Goal: Information Seeking & Learning: Learn about a topic

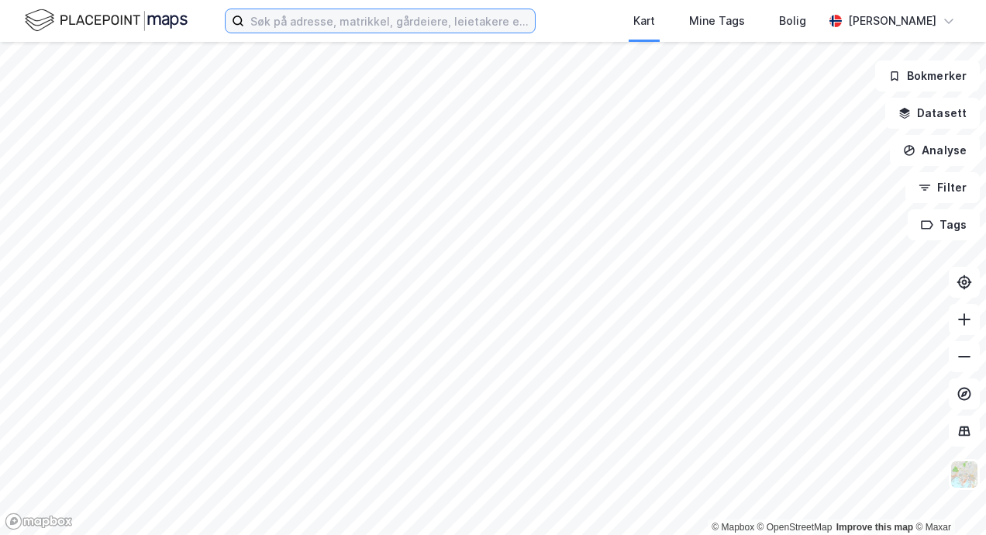
click at [317, 26] on input at bounding box center [389, 20] width 291 height 23
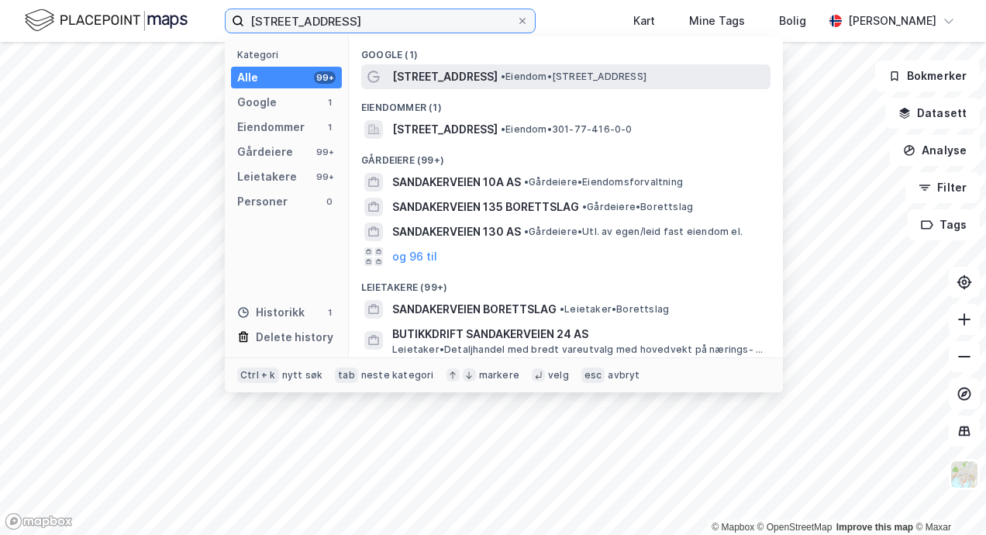
type input "[STREET_ADDRESS]"
click at [431, 73] on span "[STREET_ADDRESS]" at bounding box center [444, 76] width 105 height 19
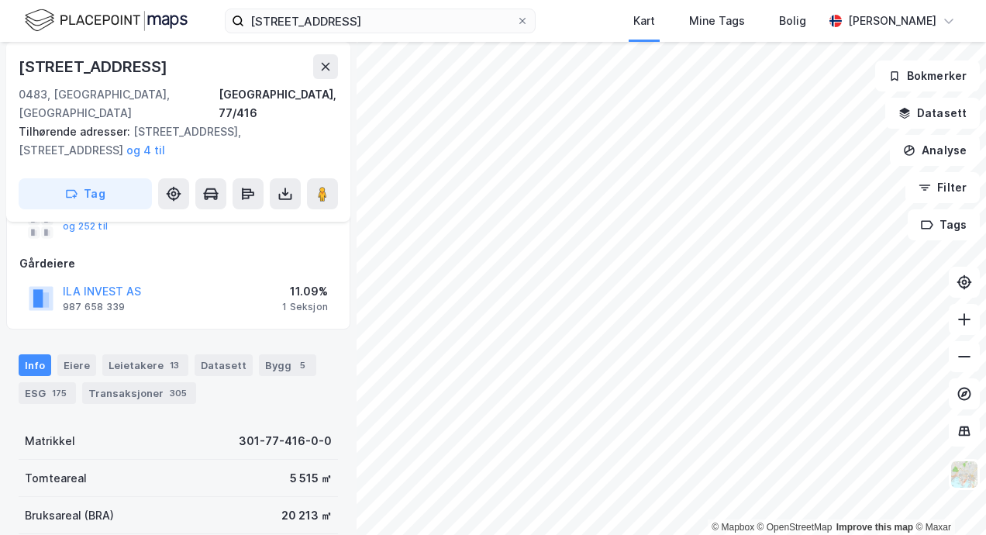
scroll to position [70, 0]
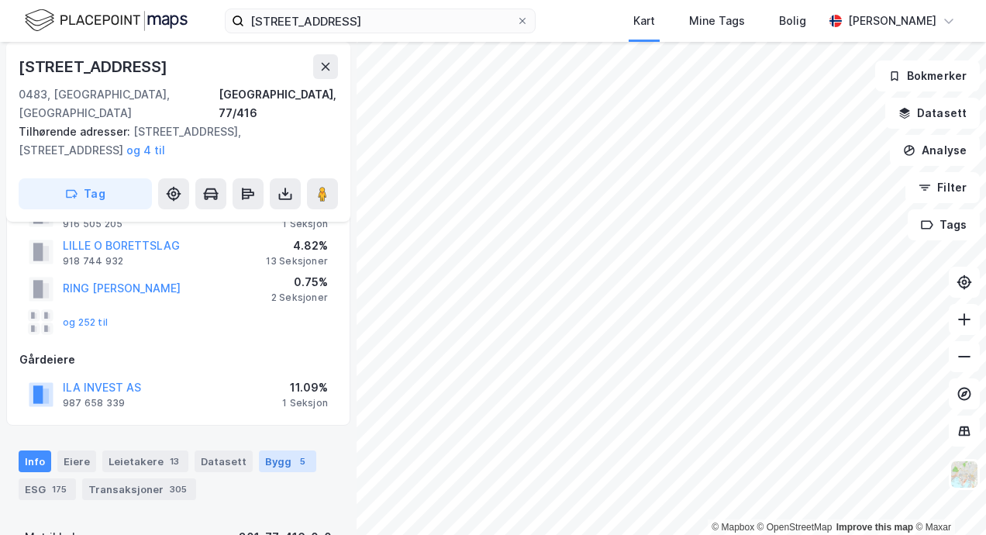
click at [278, 451] on div "Bygg 5" at bounding box center [287, 462] width 57 height 22
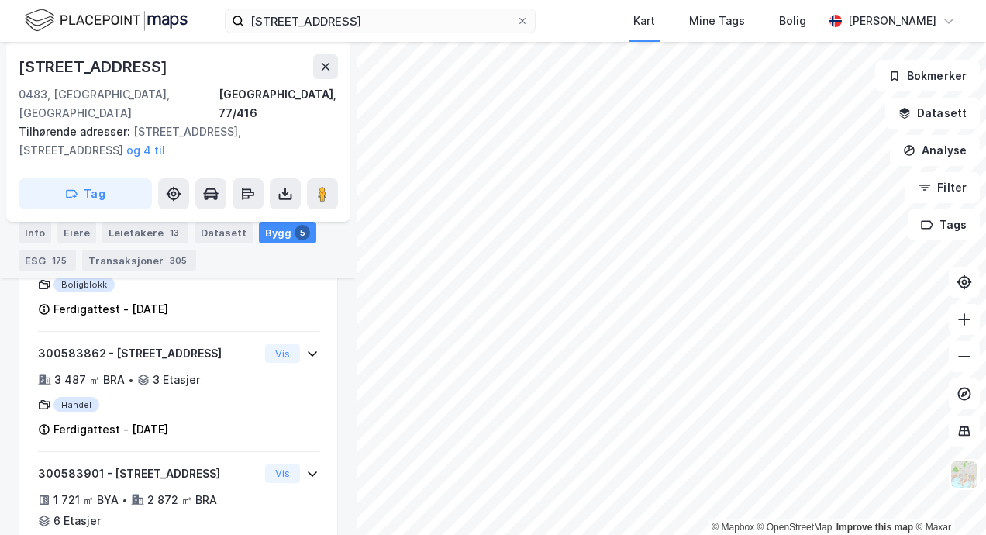
scroll to position [748, 0]
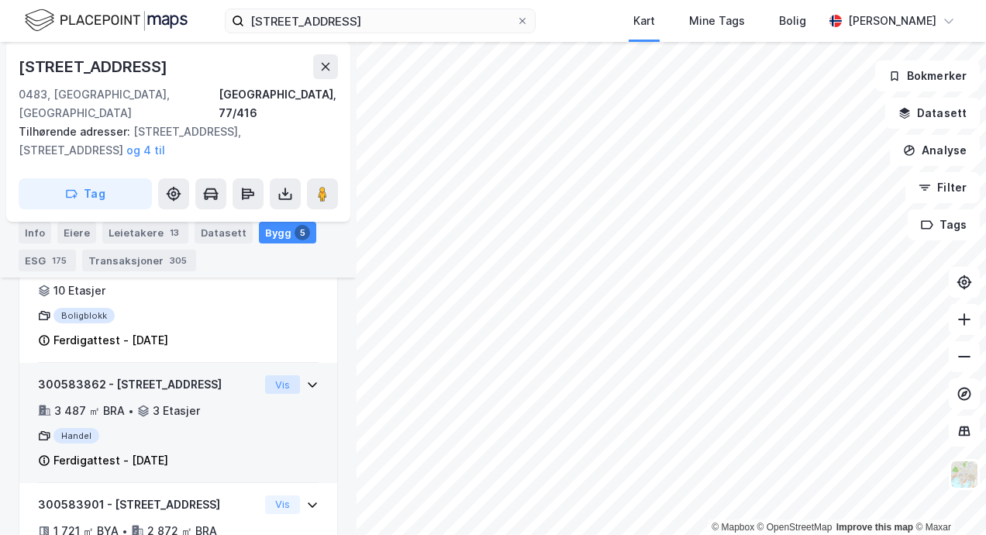
click at [272, 375] on button "Vis" at bounding box center [282, 384] width 35 height 19
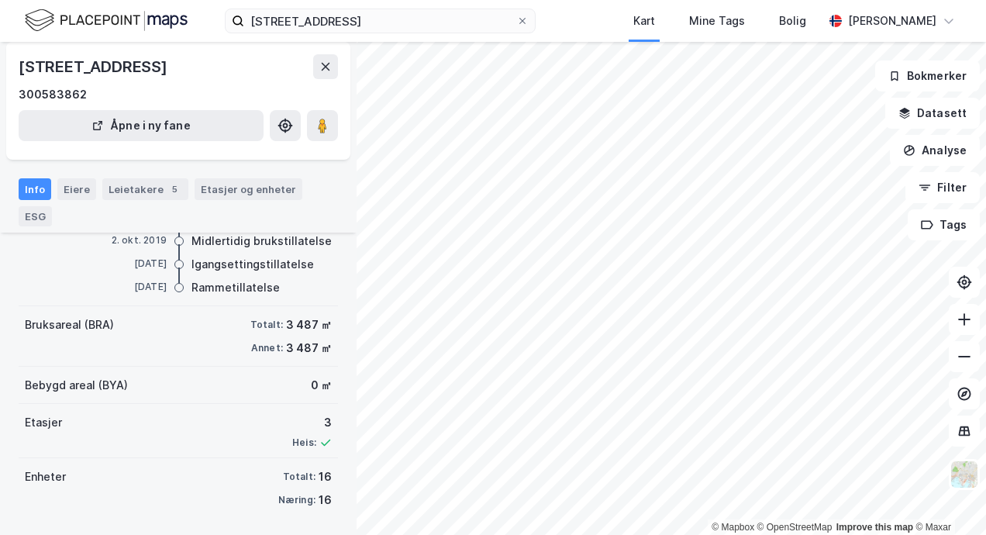
scroll to position [206, 0]
click at [248, 192] on div "Etasjer og enheter" at bounding box center [248, 189] width 95 height 14
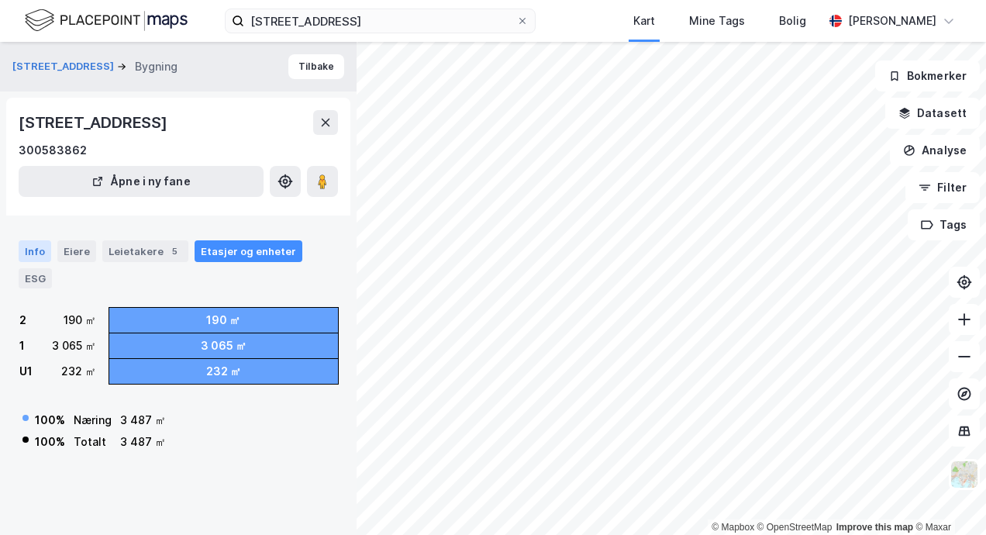
click at [37, 251] on div "Info" at bounding box center [35, 251] width 33 height 22
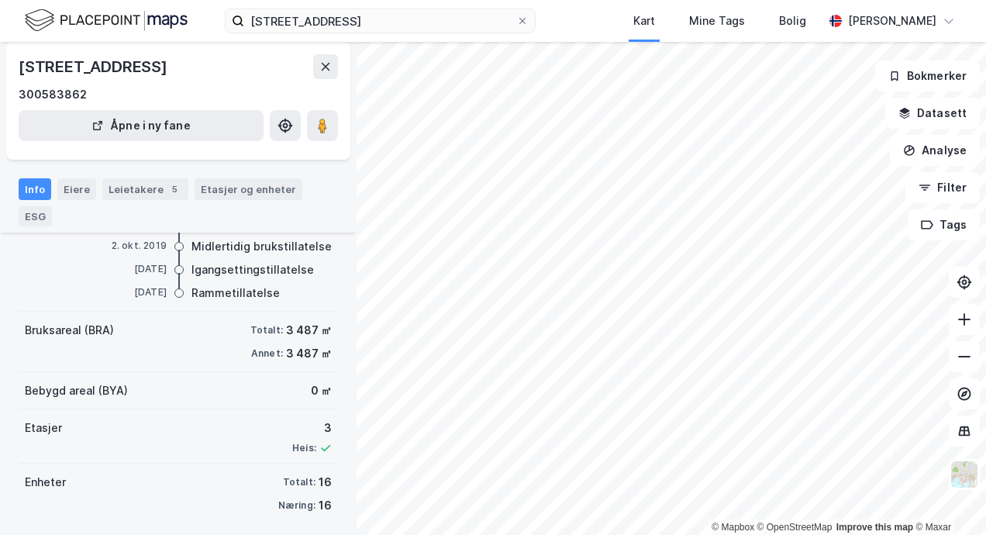
scroll to position [206, 0]
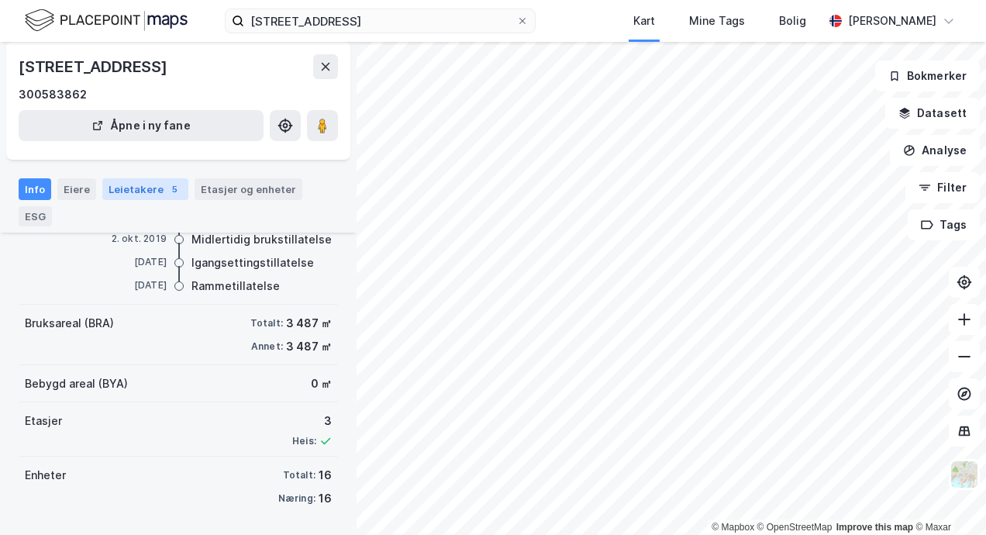
click at [151, 194] on div "Leietakere 5" at bounding box center [145, 189] width 86 height 22
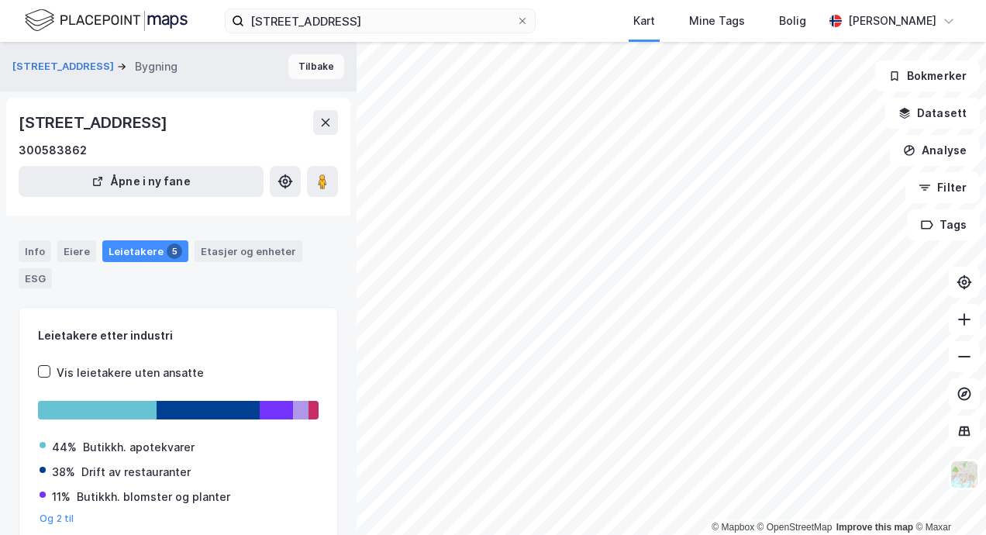
click at [303, 71] on button "Tilbake" at bounding box center [316, 66] width 56 height 25
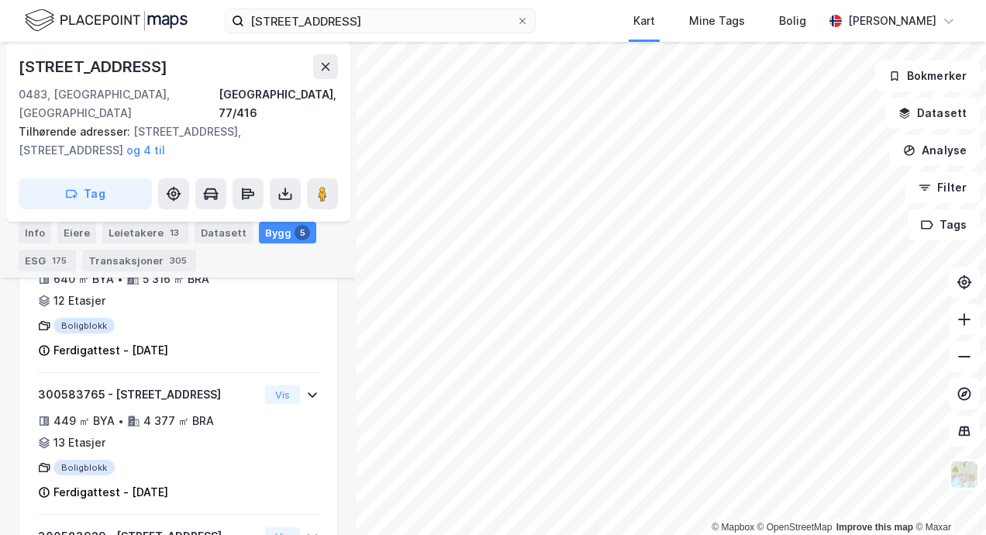
scroll to position [475, 0]
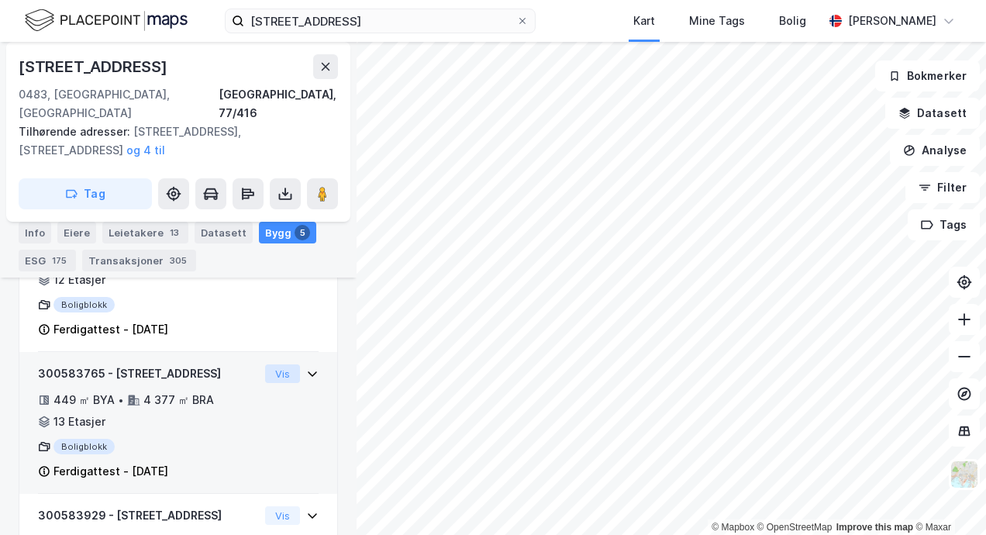
click at [275, 364] on button "Vis" at bounding box center [282, 373] width 35 height 19
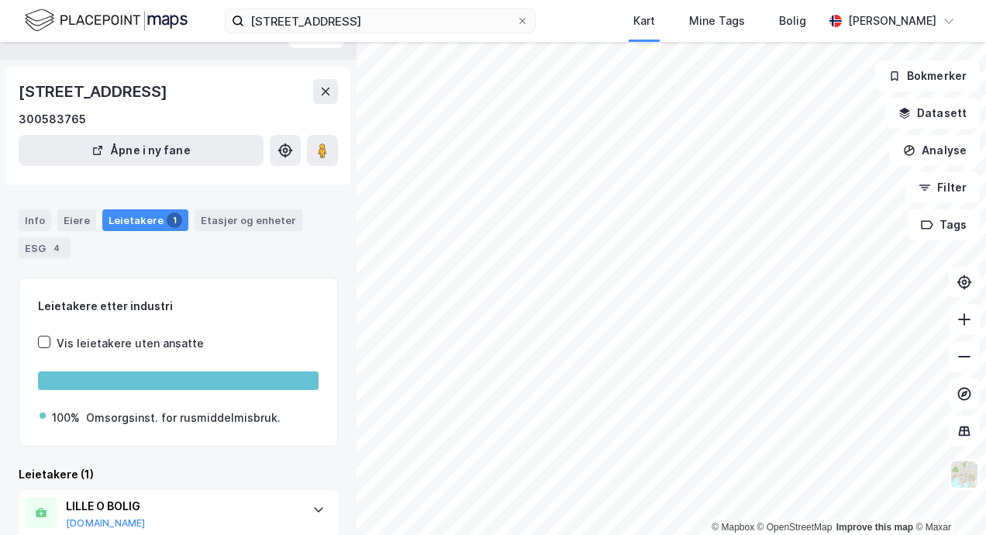
scroll to position [87, 0]
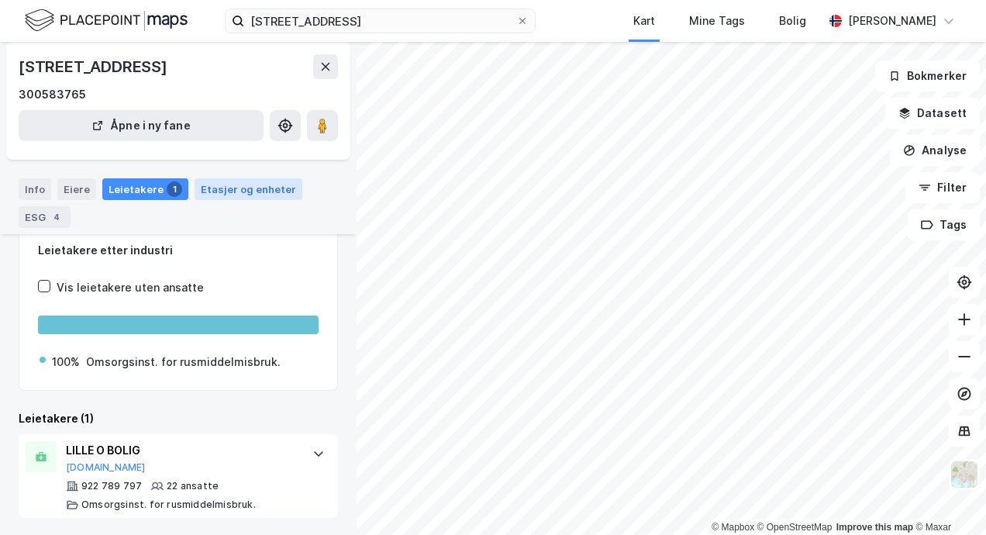
click at [235, 188] on div "Etasjer og enheter" at bounding box center [248, 189] width 95 height 14
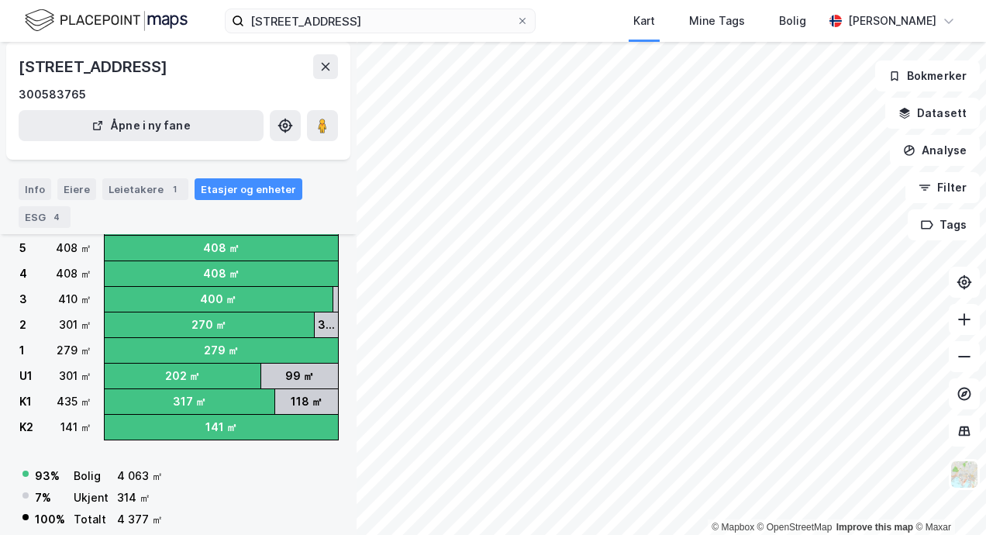
scroll to position [216, 0]
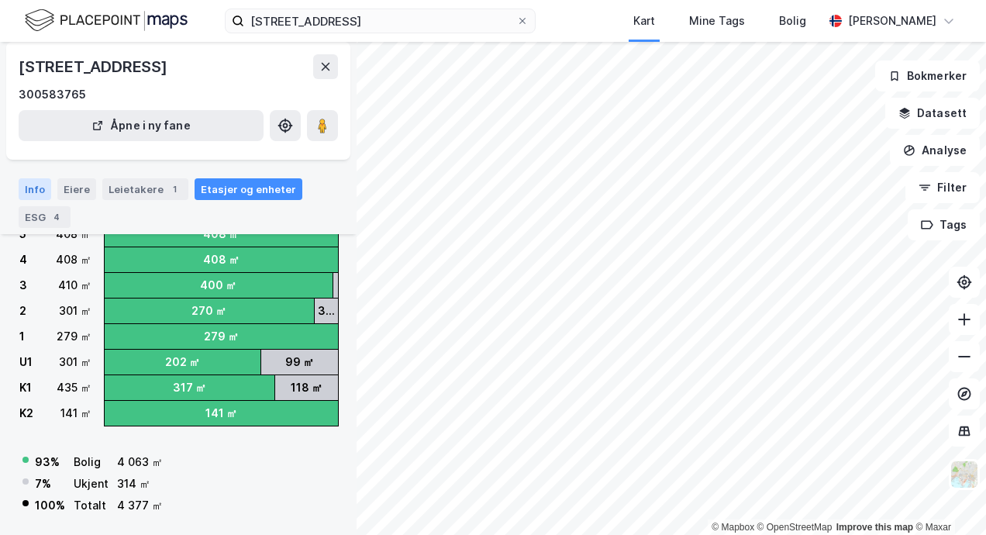
click at [35, 185] on div "Info" at bounding box center [35, 189] width 33 height 22
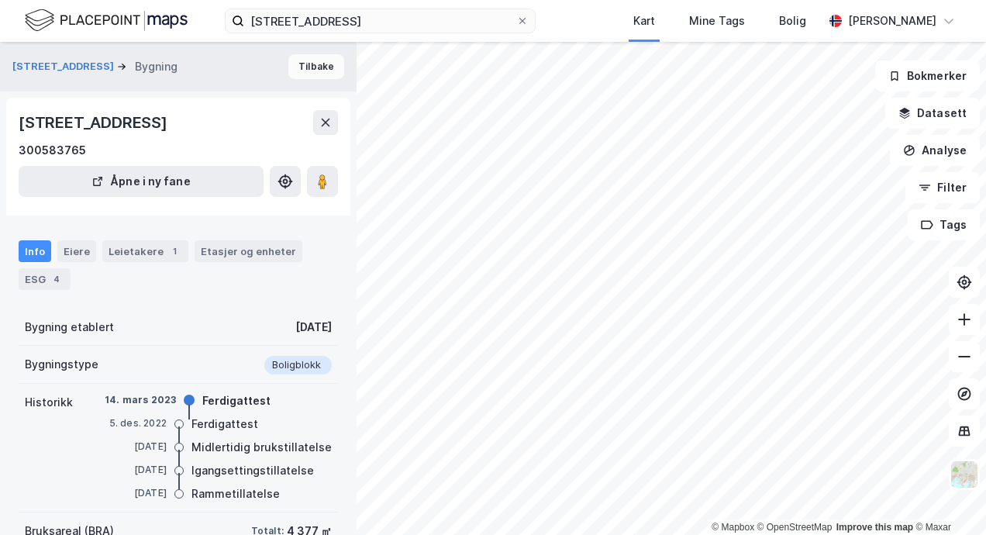
click at [313, 67] on button "Tilbake" at bounding box center [316, 66] width 56 height 25
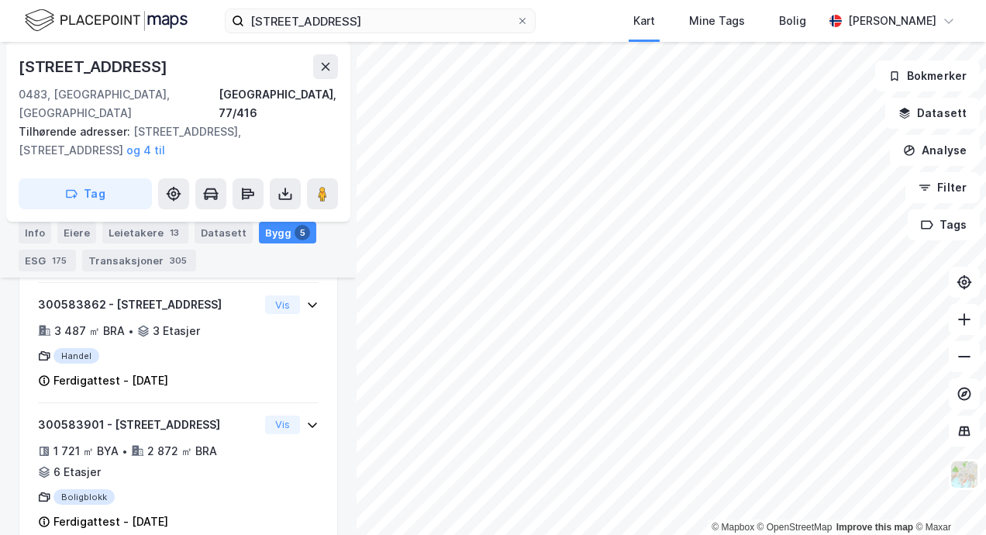
scroll to position [841, 0]
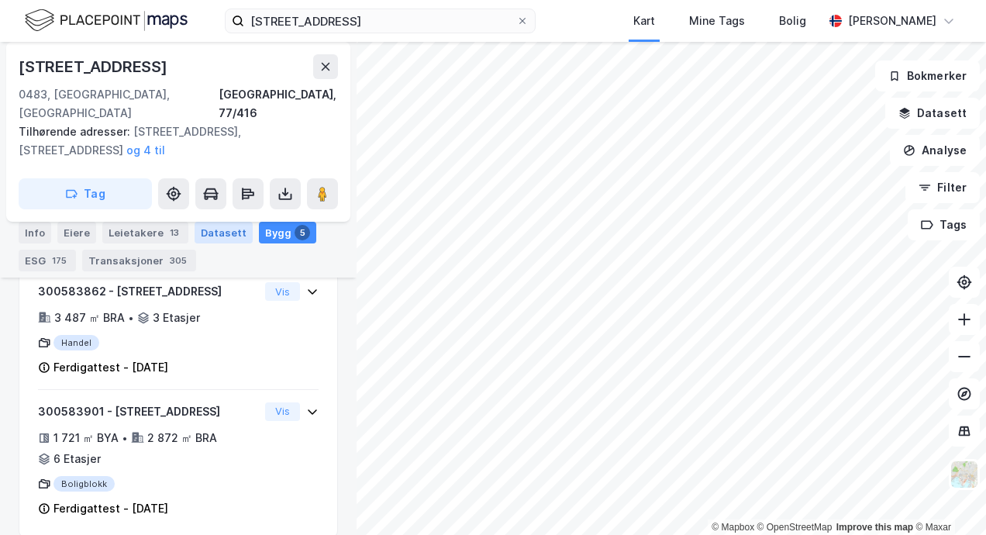
click at [226, 233] on div "Datasett" at bounding box center [224, 233] width 58 height 22
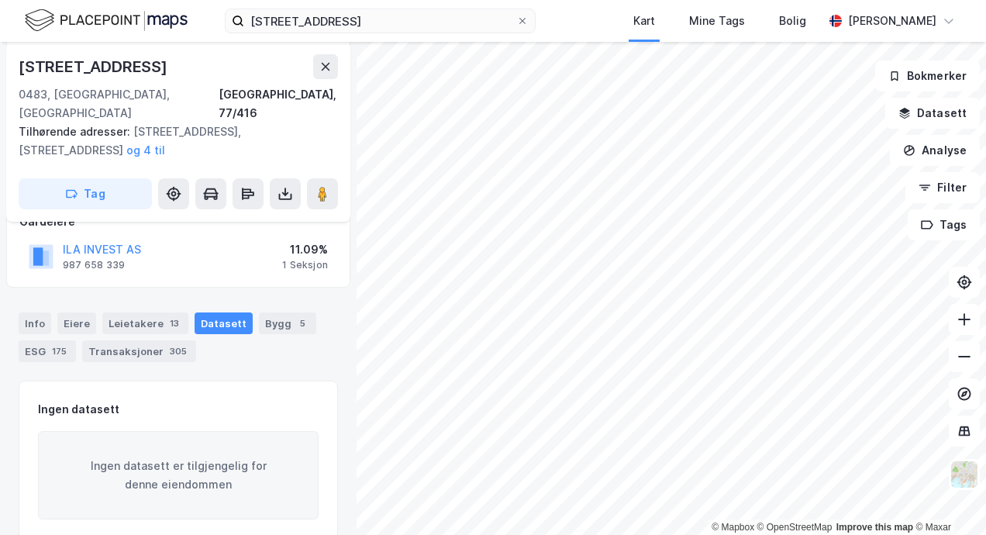
scroll to position [210, 0]
click at [37, 310] on div "Info" at bounding box center [35, 321] width 33 height 22
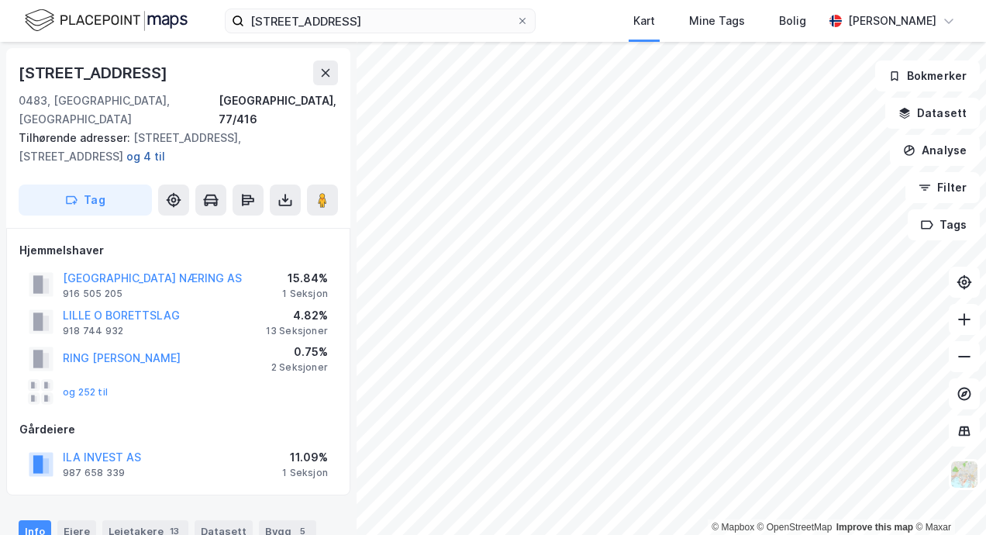
click at [0, 0] on button "og 4 til" at bounding box center [0, 0] width 0 height 0
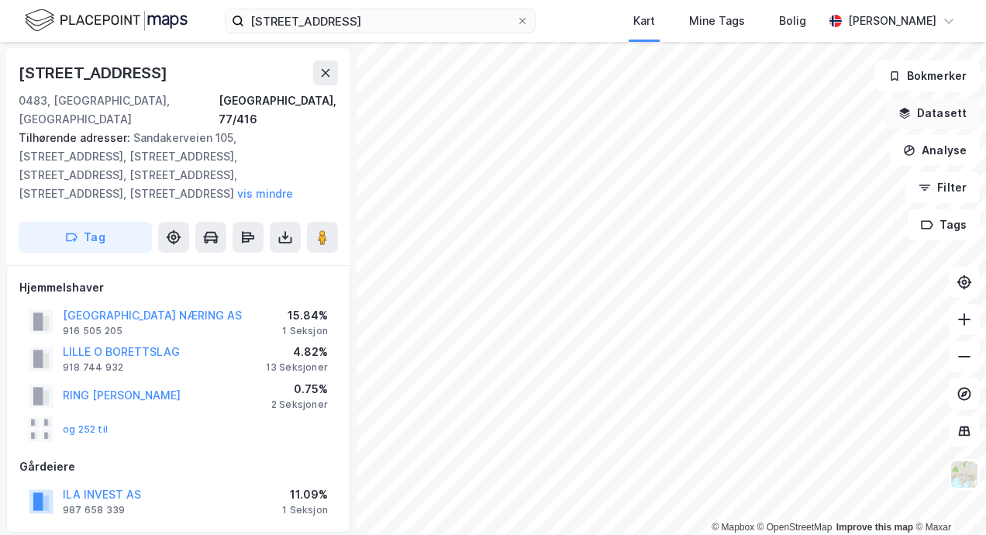
click at [938, 112] on button "Datasett" at bounding box center [933, 113] width 95 height 31
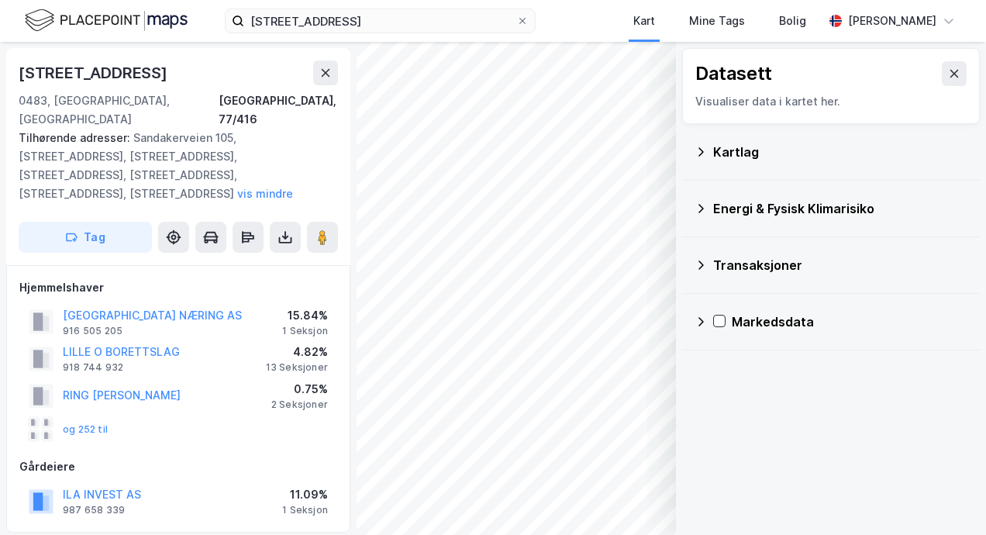
click at [765, 316] on div "Markedsdata" at bounding box center [850, 321] width 236 height 19
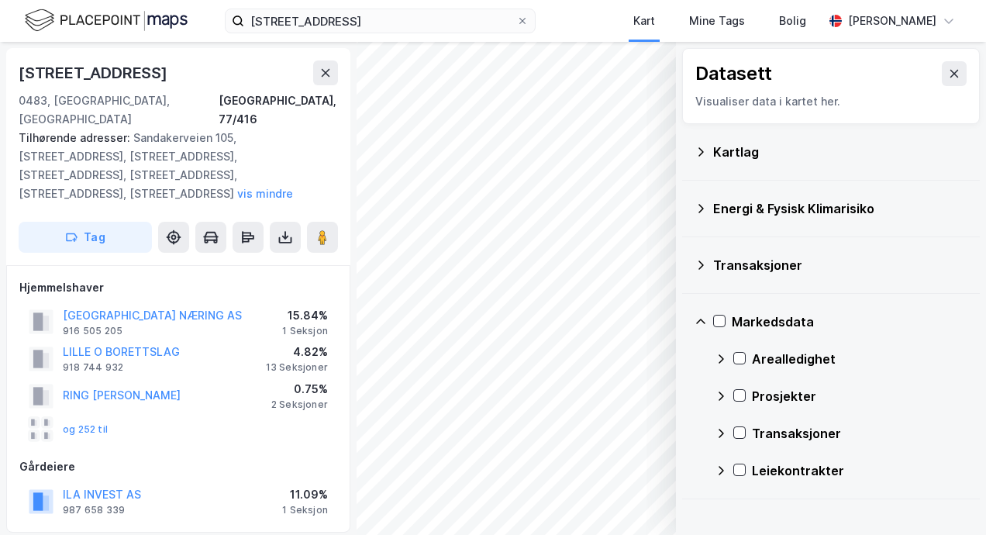
click at [759, 359] on div "Arealledighet" at bounding box center [860, 359] width 216 height 19
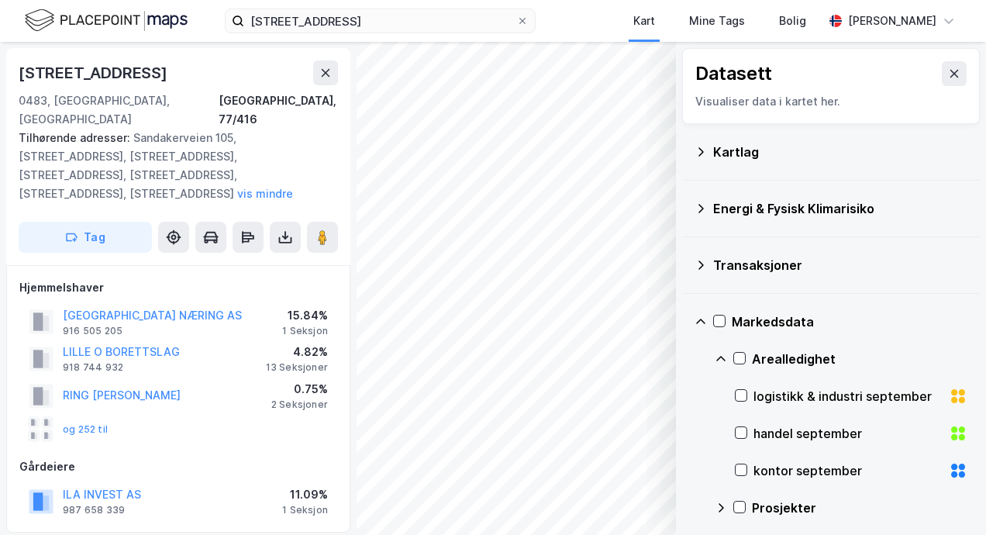
click at [719, 354] on icon at bounding box center [721, 359] width 12 height 12
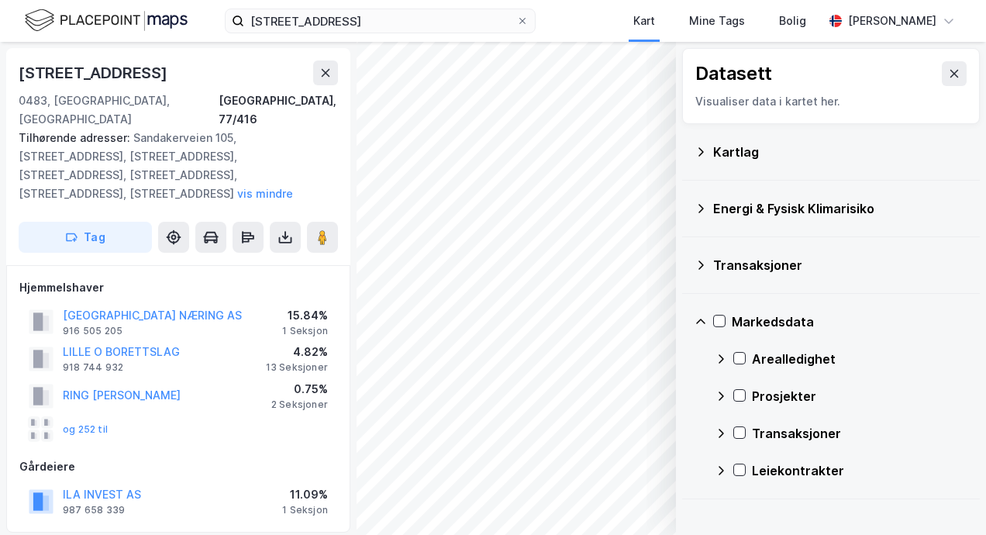
click at [698, 316] on icon at bounding box center [701, 322] width 12 height 12
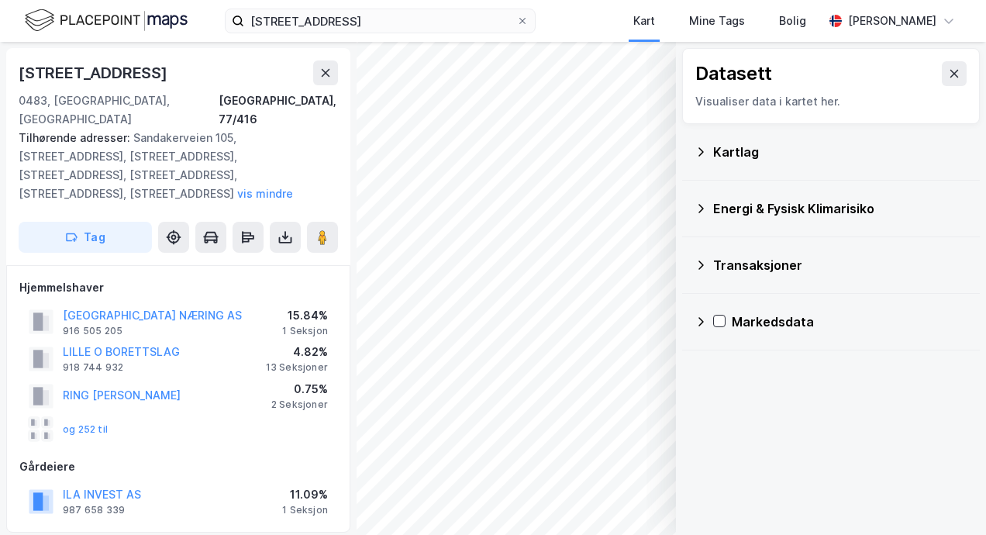
click at [704, 148] on icon at bounding box center [701, 152] width 12 height 12
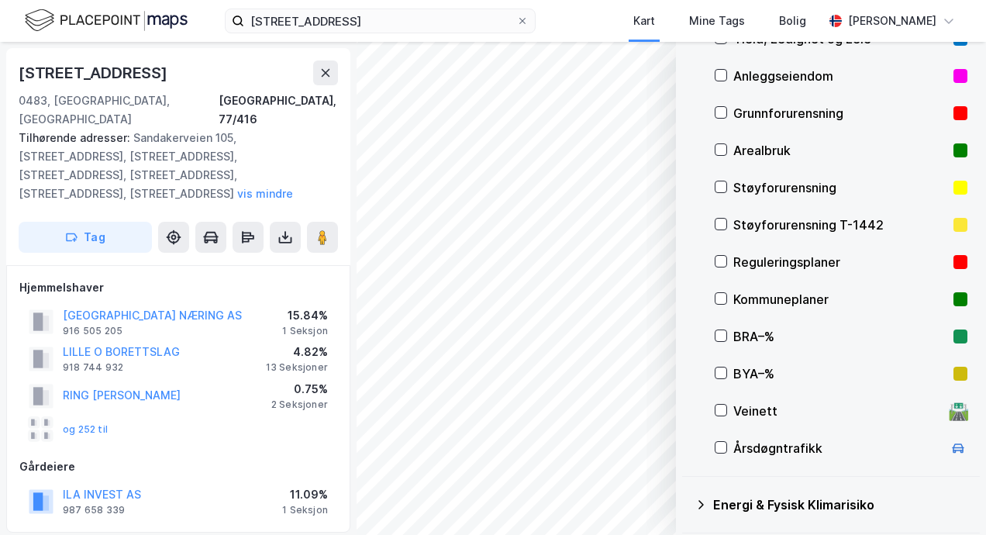
scroll to position [155, 0]
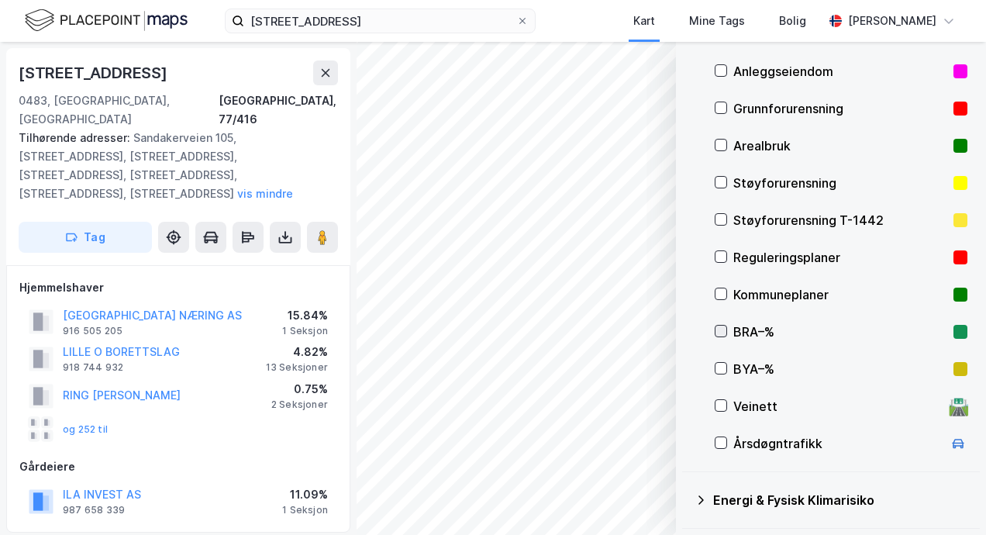
click at [718, 328] on icon at bounding box center [721, 331] width 11 height 11
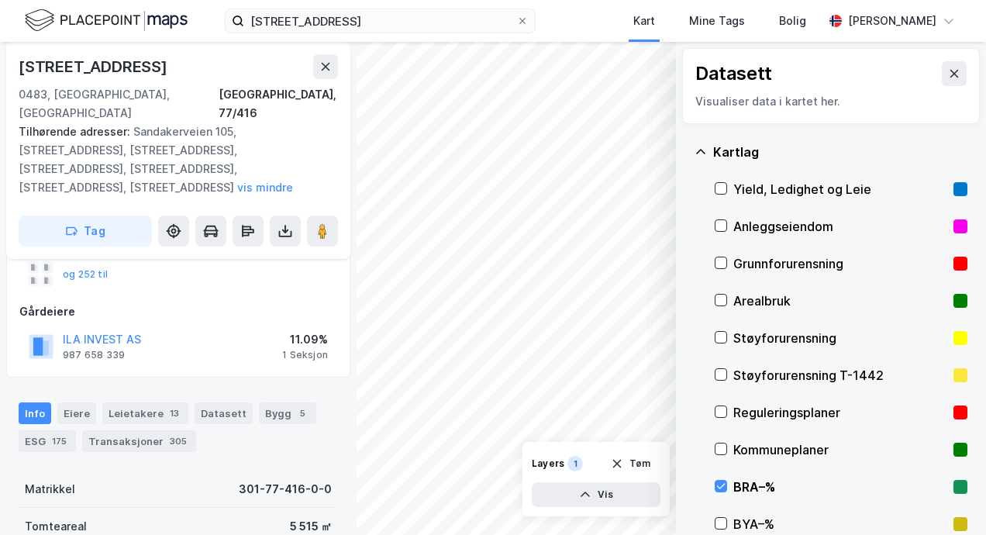
scroll to position [233, 0]
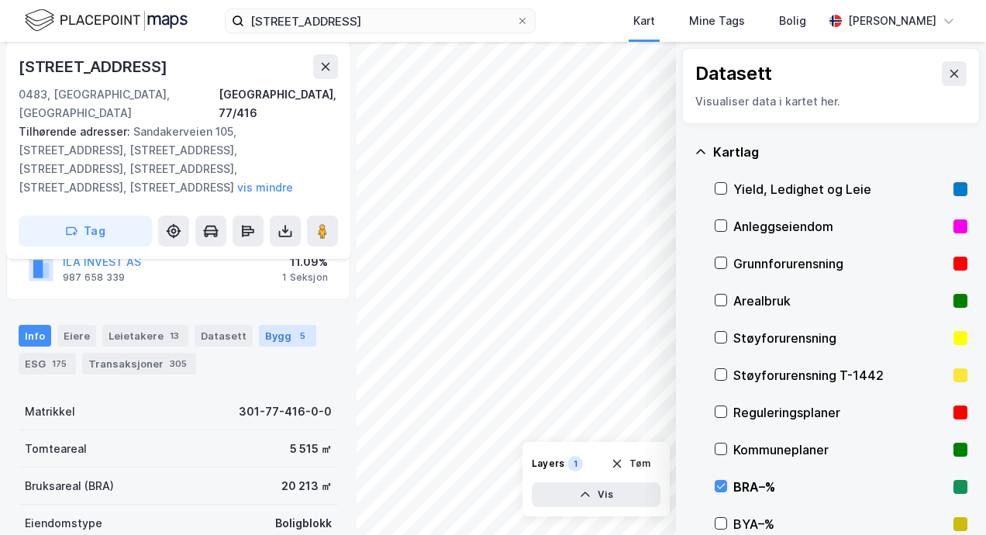
click at [278, 325] on div "Bygg 5" at bounding box center [287, 336] width 57 height 22
